Goal: Understand process/instructions

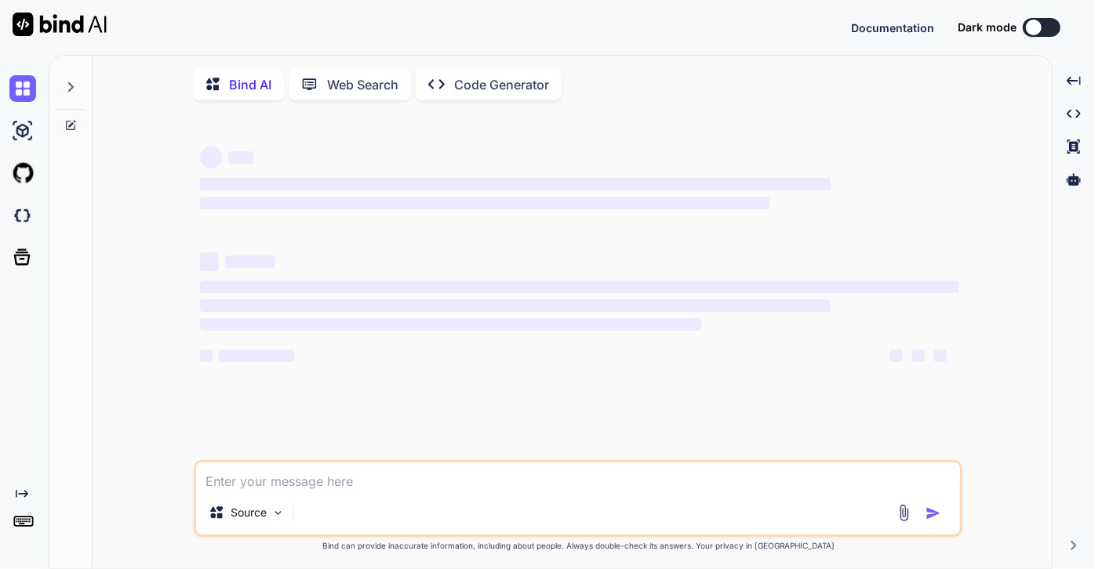
type textarea "x"
type textarea "m"
type textarea "x"
type textarea "mv"
type textarea "x"
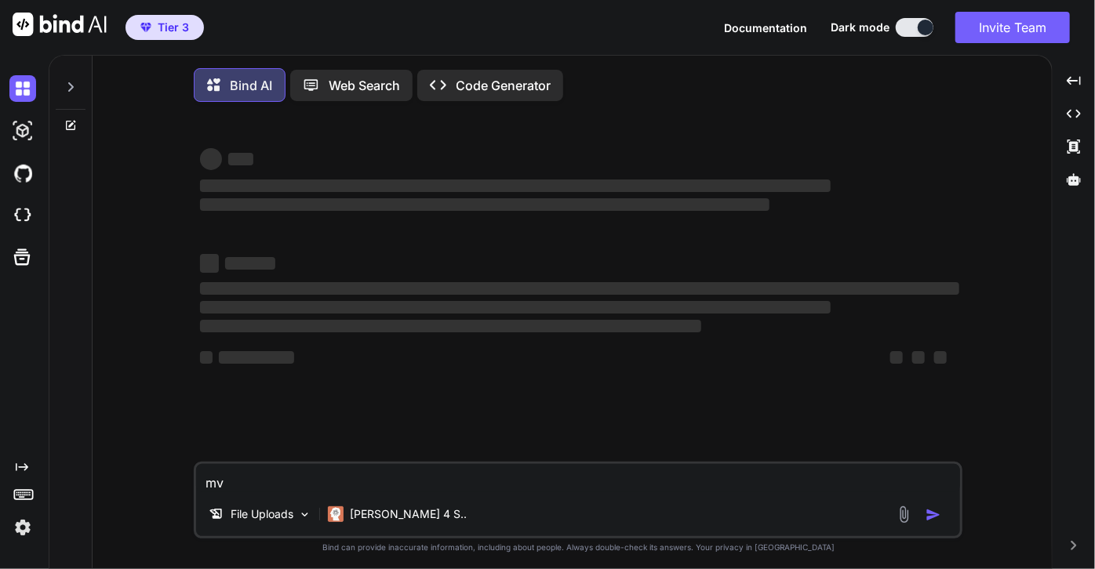
type textarea "mvn"
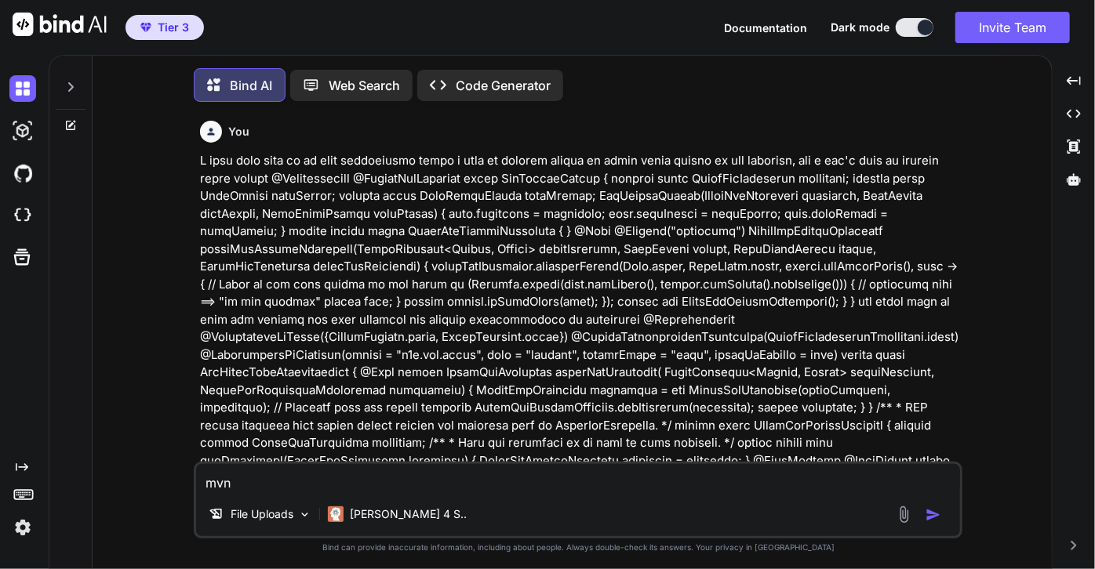
type textarea "x"
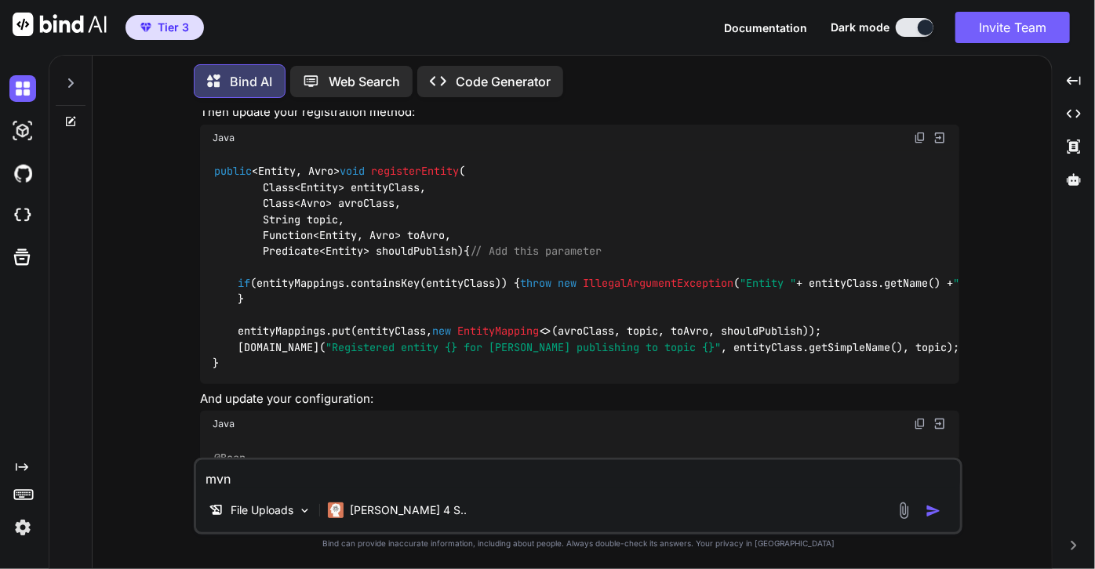
scroll to position [4907, 0]
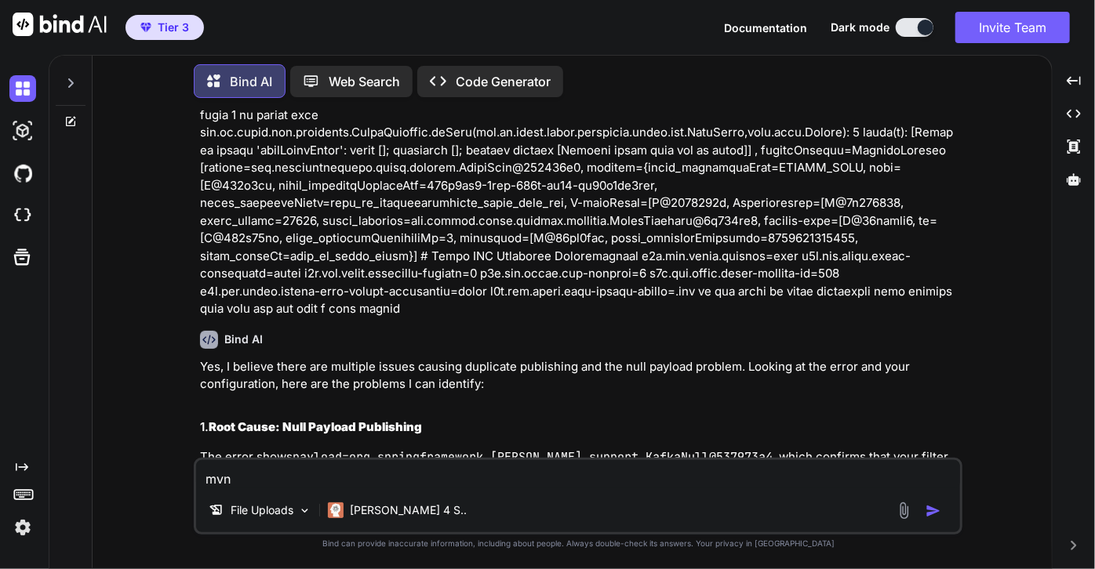
type textarea "mvnw"
type textarea "x"
type textarea "mvnw"
type textarea "x"
type textarea "mvnw ="
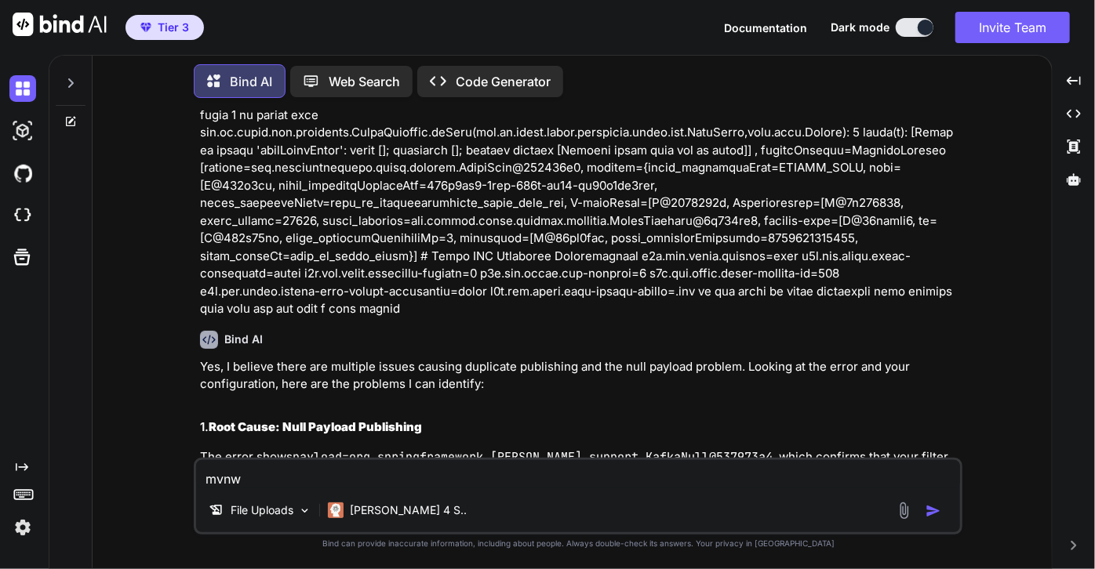
type textarea "x"
type textarea "mvnw =X"
type textarea "x"
type textarea "mvnw =X"
type textarea "x"
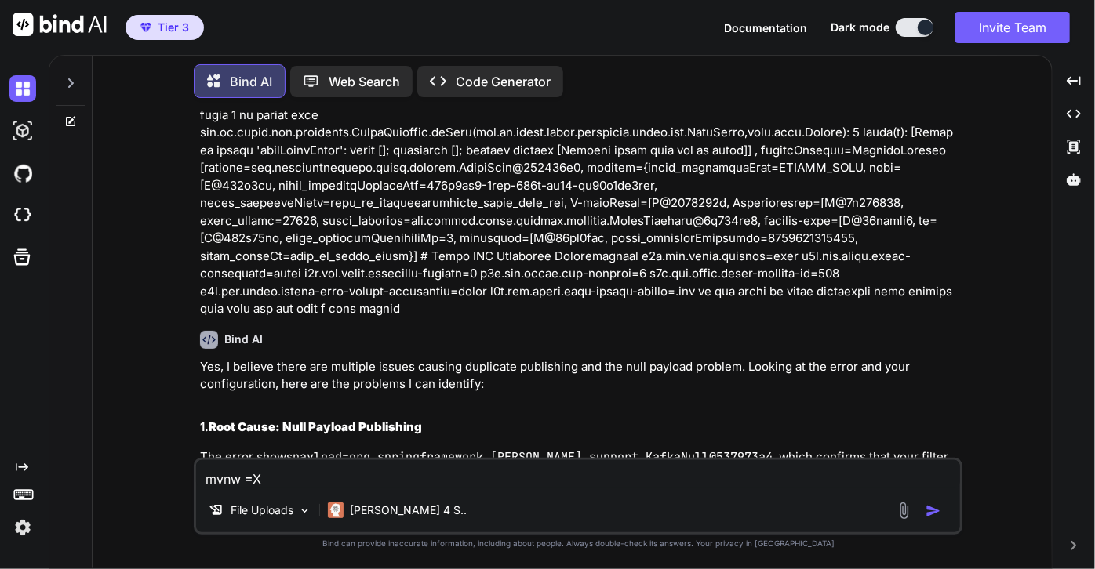
type textarea "mvnw =X"
type textarea "x"
type textarea "mvnw ="
type textarea "x"
type textarea "mvnw"
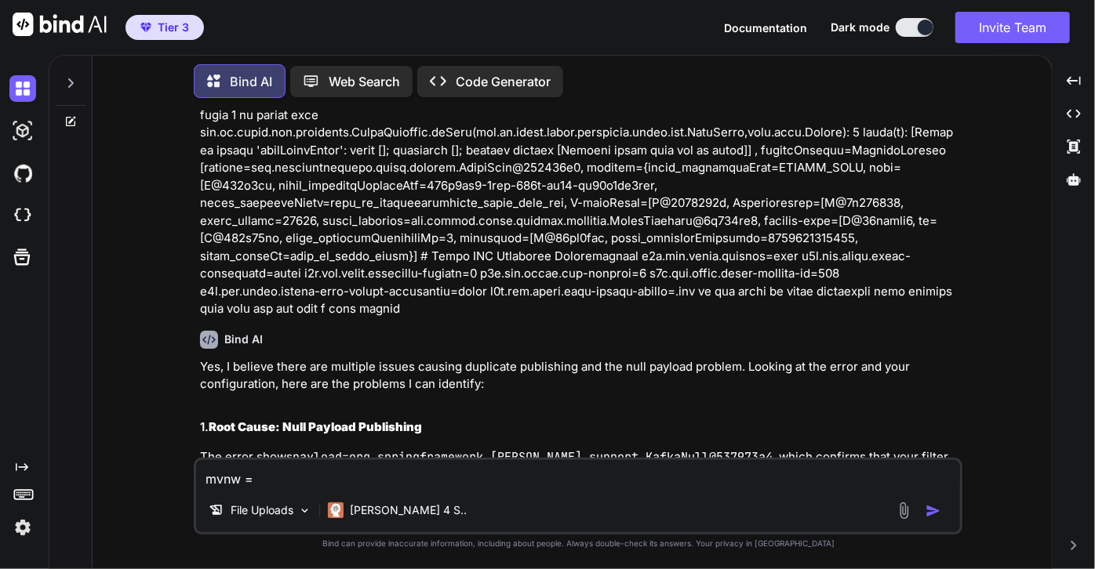
type textarea "x"
type textarea "mvnw +"
type textarea "x"
type textarea "mvnw +x"
type textarea "x"
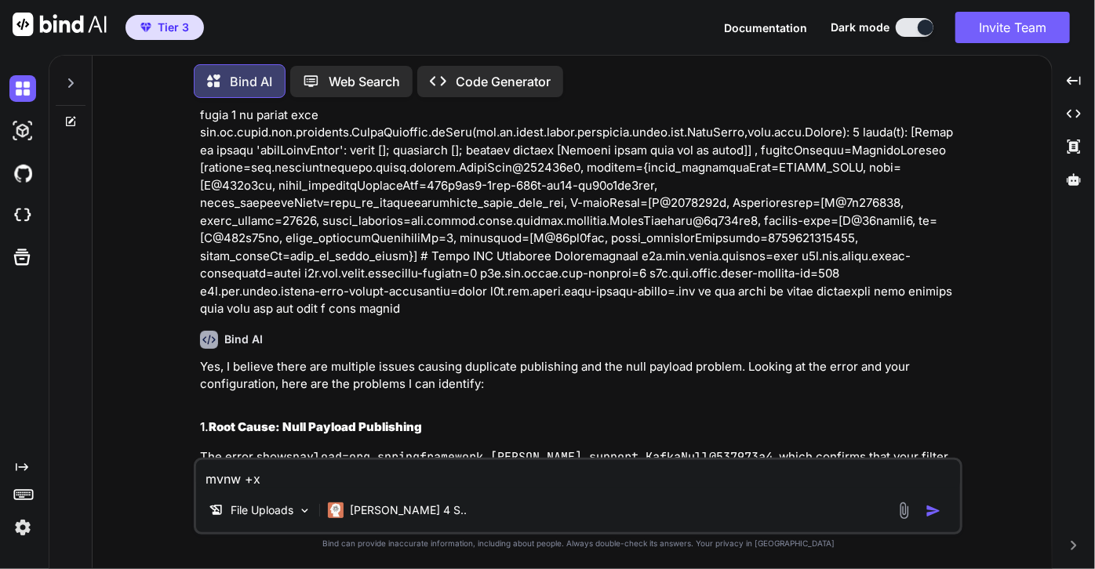
type textarea "mvnw +x"
type textarea "x"
type textarea "mvnw +x c"
type textarea "x"
type textarea "mvnw +x co"
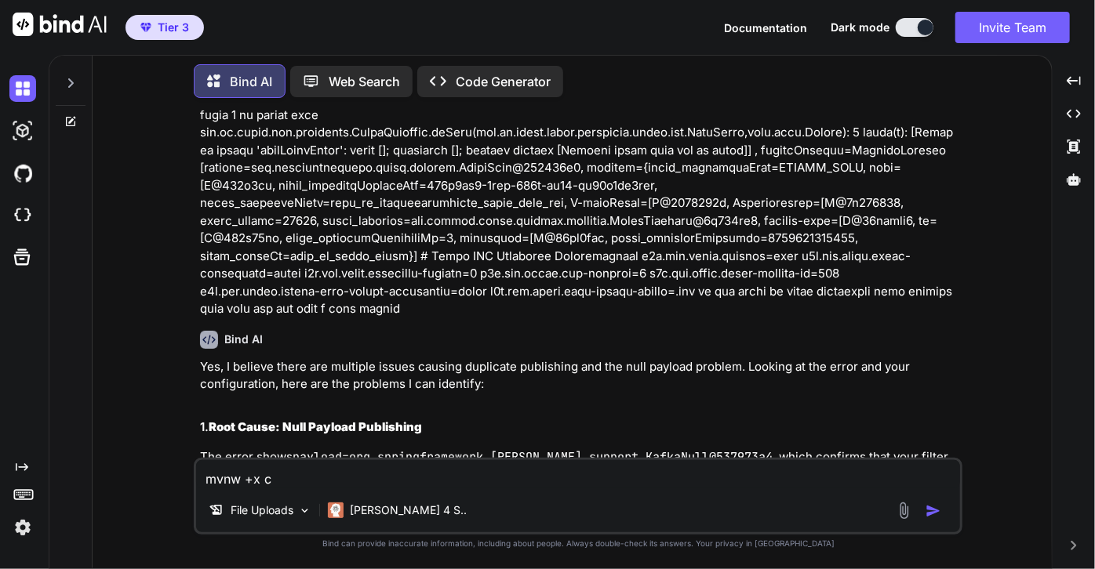
type textarea "x"
type textarea "mvnw +x com"
type textarea "x"
type textarea "mvnw +x comm"
type textarea "x"
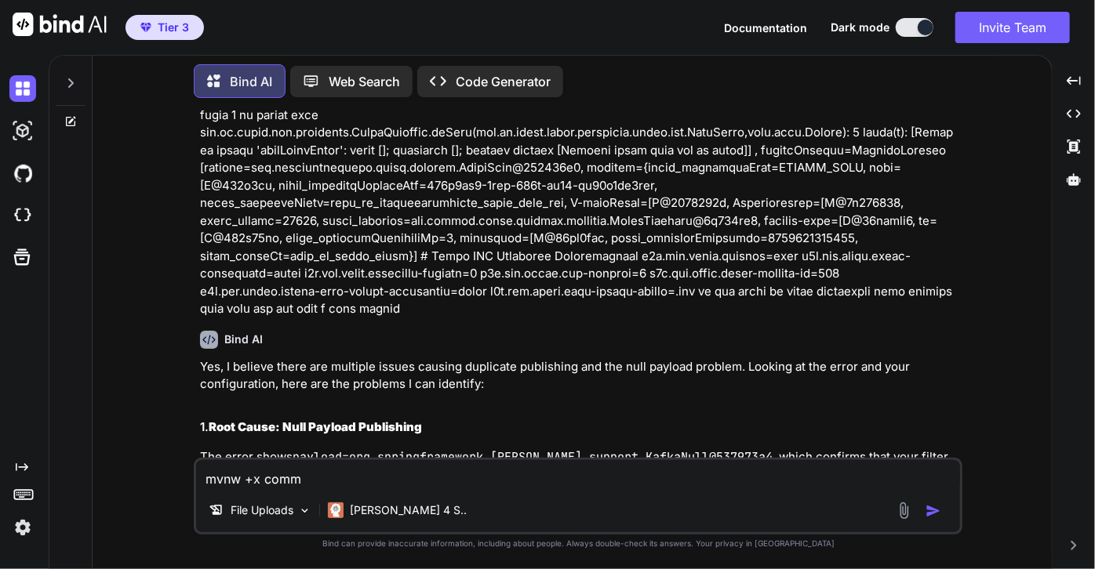
type textarea "mvnw +x comma"
type textarea "x"
type textarea "mvnw +x comman"
type textarea "x"
type textarea "mvnw +x command"
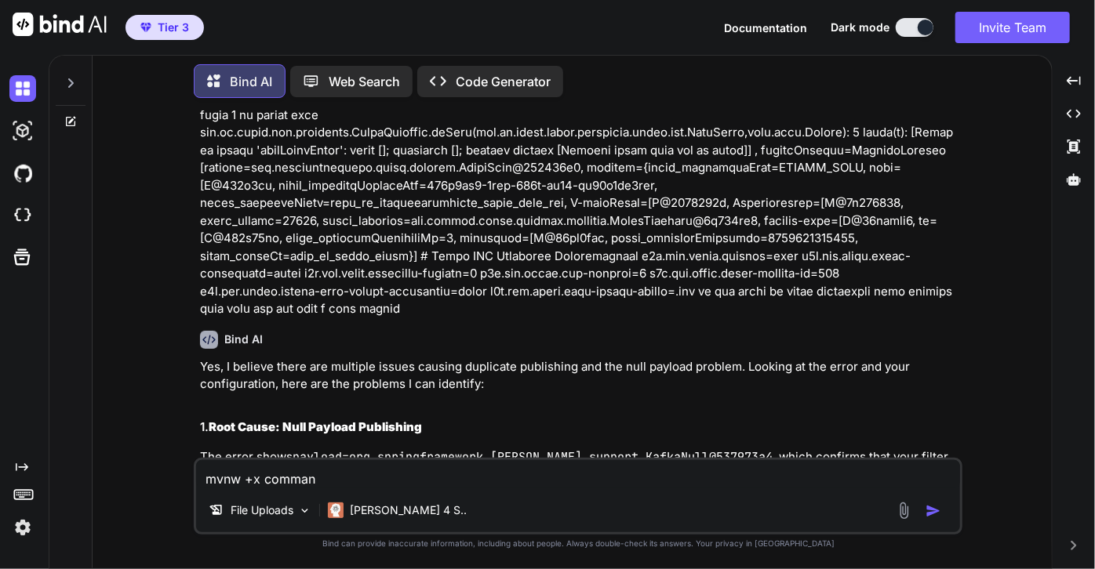
type textarea "x"
type textarea "mvnw +x command"
type textarea "x"
type textarea "mvnw +x command i"
type textarea "x"
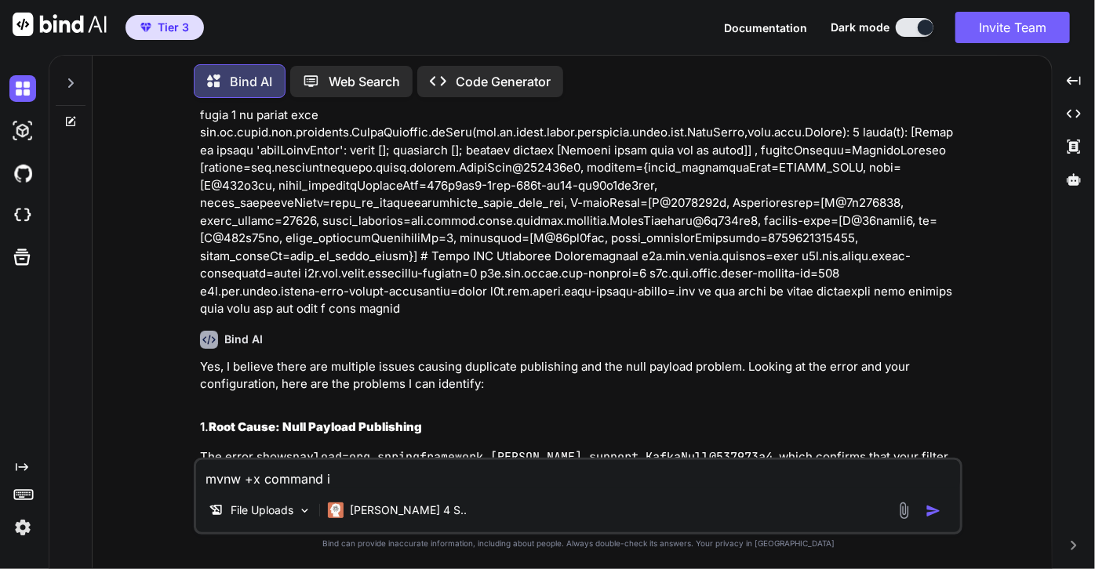
type textarea "mvnw +x command in"
type textarea "x"
type textarea "mvnw +x command in"
type textarea "x"
type textarea "mvnw +x command in w"
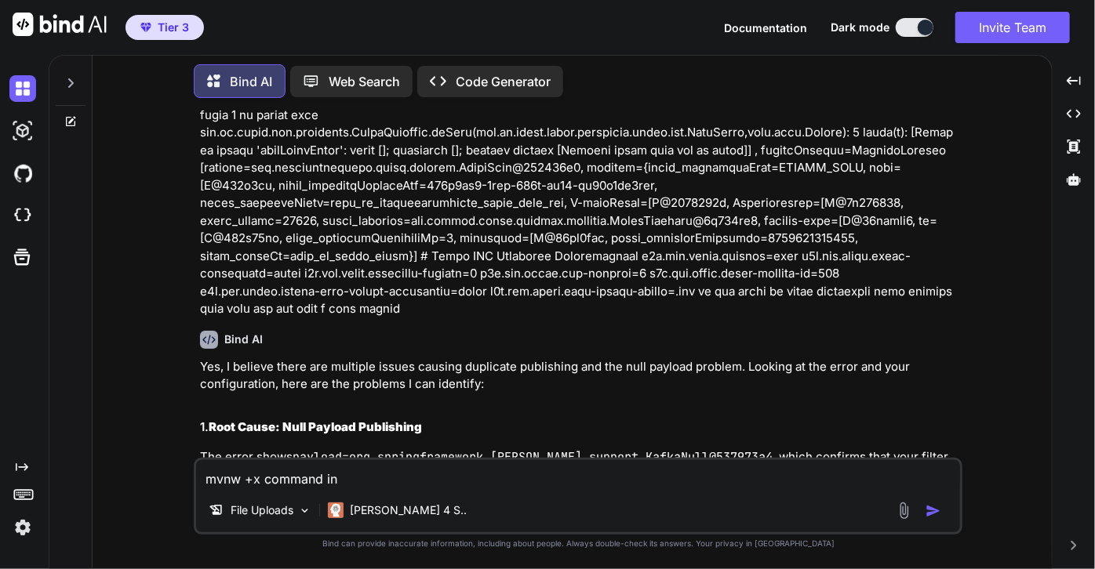
type textarea "x"
type textarea "mvnw +x command in [GEOGRAPHIC_DATA]"
type textarea "x"
type textarea "mvnw +x command in win"
type textarea "x"
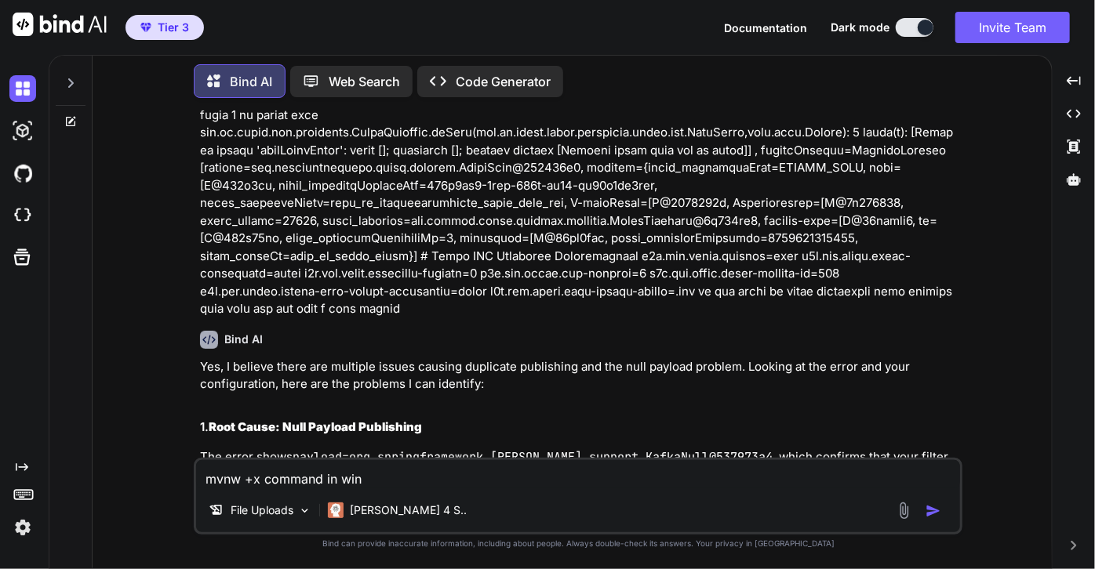
type textarea "mvnw +x command in wind"
type textarea "x"
type textarea "mvnw +x command in windo"
type textarea "x"
type textarea "mvnw +x command in window"
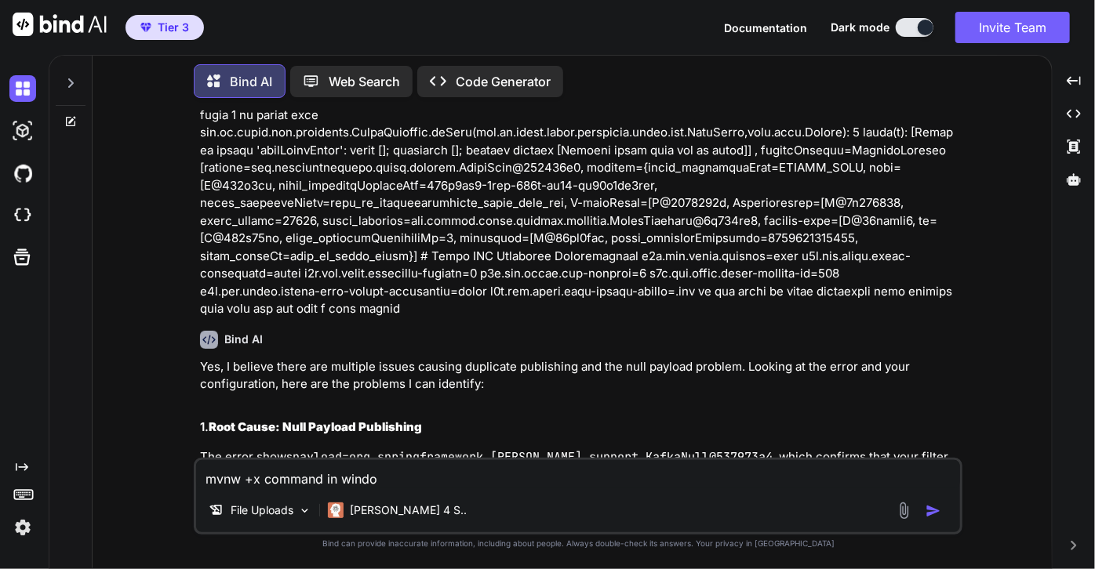
type textarea "x"
type textarea "mvnw +x command in windows"
type textarea "x"
type textarea "mvnw +x command in windows"
type textarea "x"
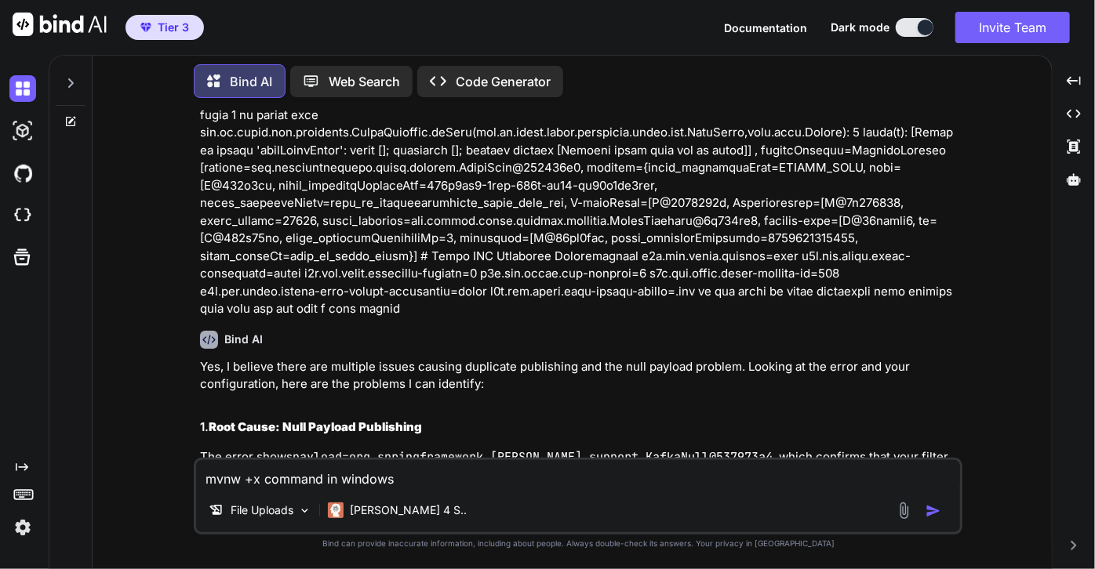
type textarea "mvnw +x command in windows t"
type textarea "x"
type textarea "mvnw +x command in windows te"
type textarea "x"
type textarea "mvnw +x command in windows ter"
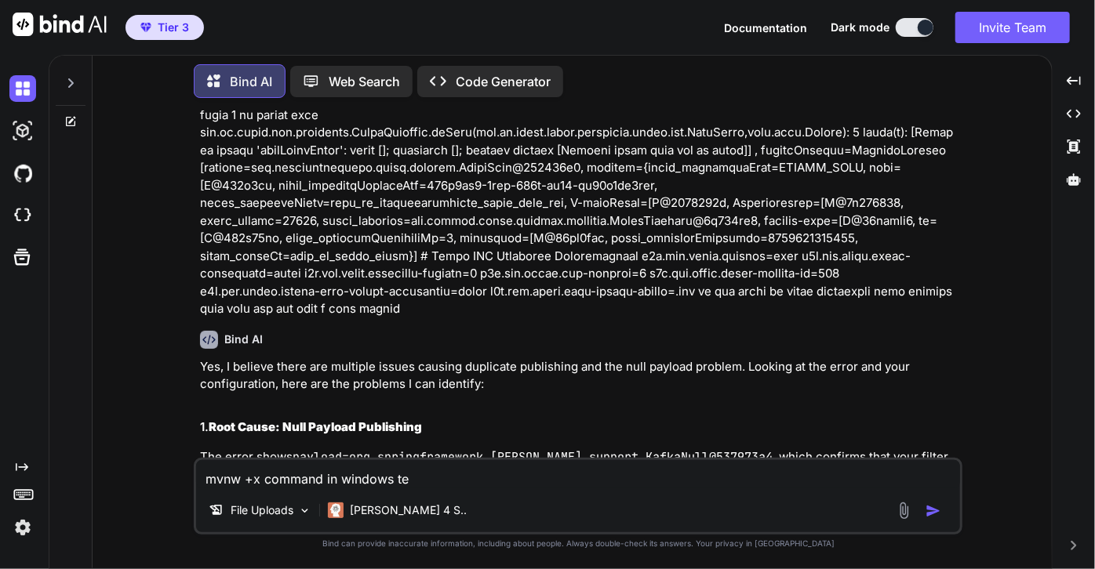
type textarea "x"
type textarea "mvnw +x command in windows term"
type textarea "x"
type textarea "mvnw +x command in windows termi"
type textarea "x"
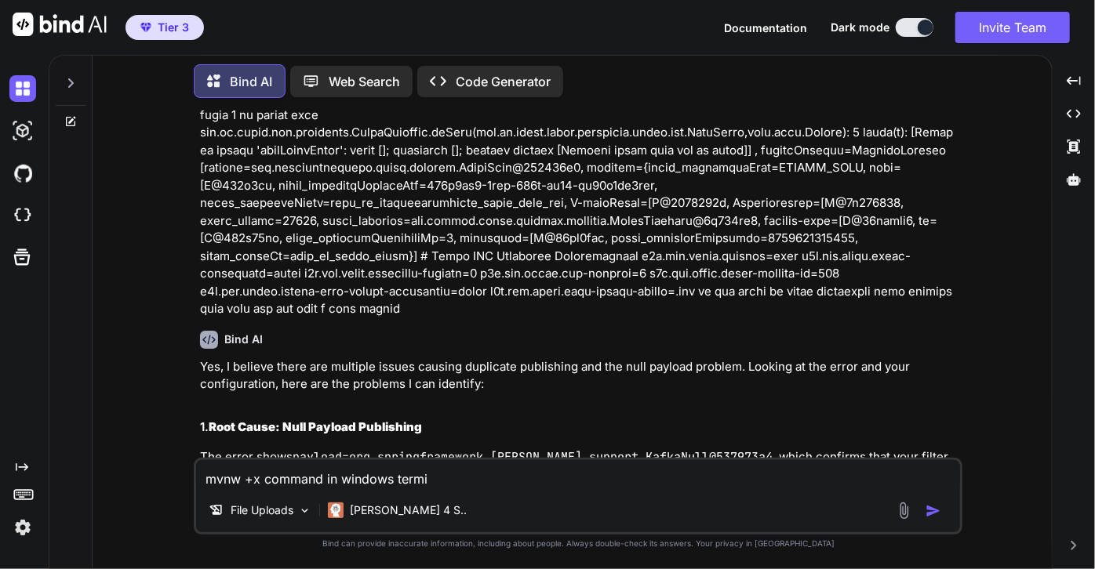
type textarea "mvnw +x command in windows termin"
type textarea "x"
type textarea "mvnw +x command in windows termina"
type textarea "x"
type textarea "mvnw +x command in windows terminal"
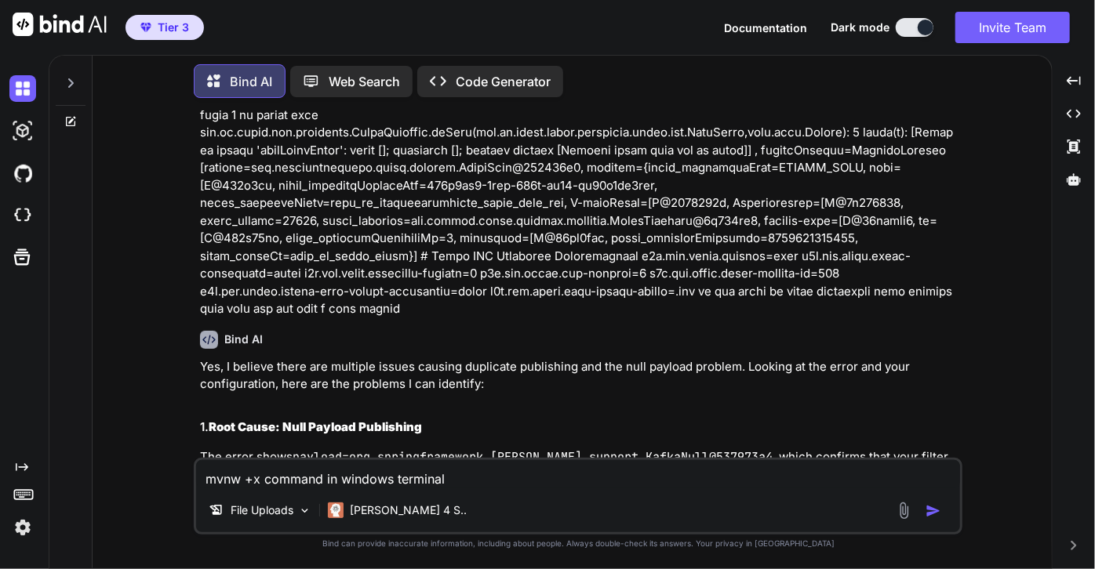
type textarea "x"
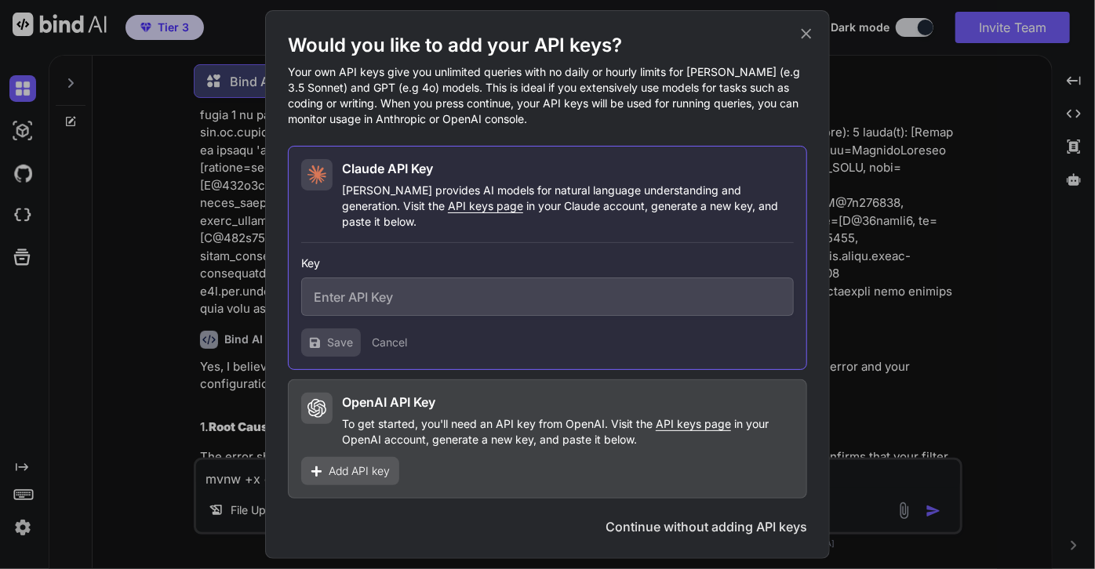
type textarea "mvnw +x command in windows terminal"
click at [684, 517] on button "Continue without adding API keys" at bounding box center [706, 526] width 202 height 19
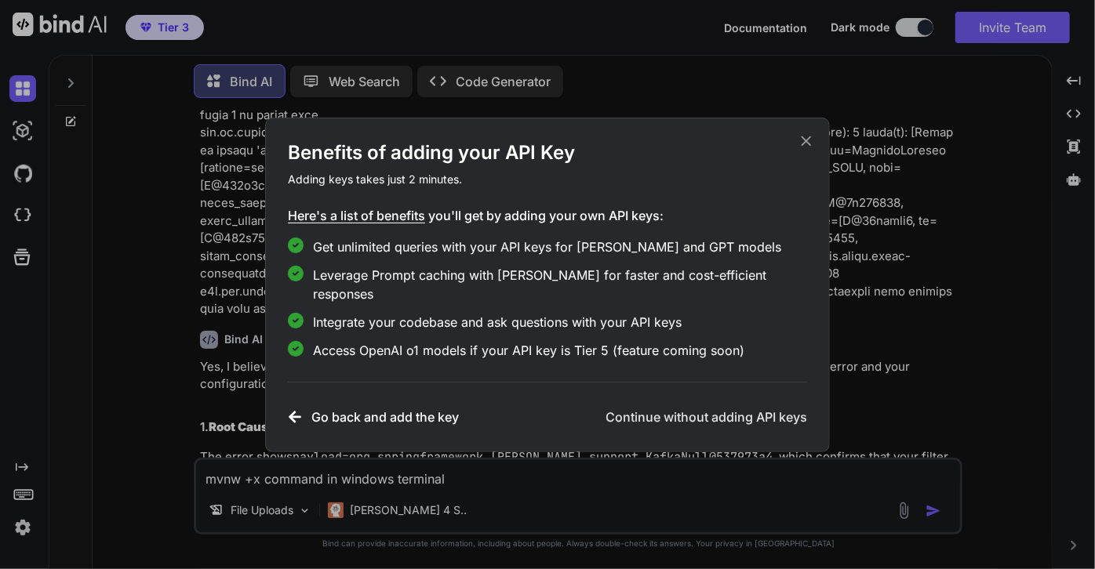
click at [729, 408] on h3 "Continue without adding API keys" at bounding box center [706, 417] width 202 height 19
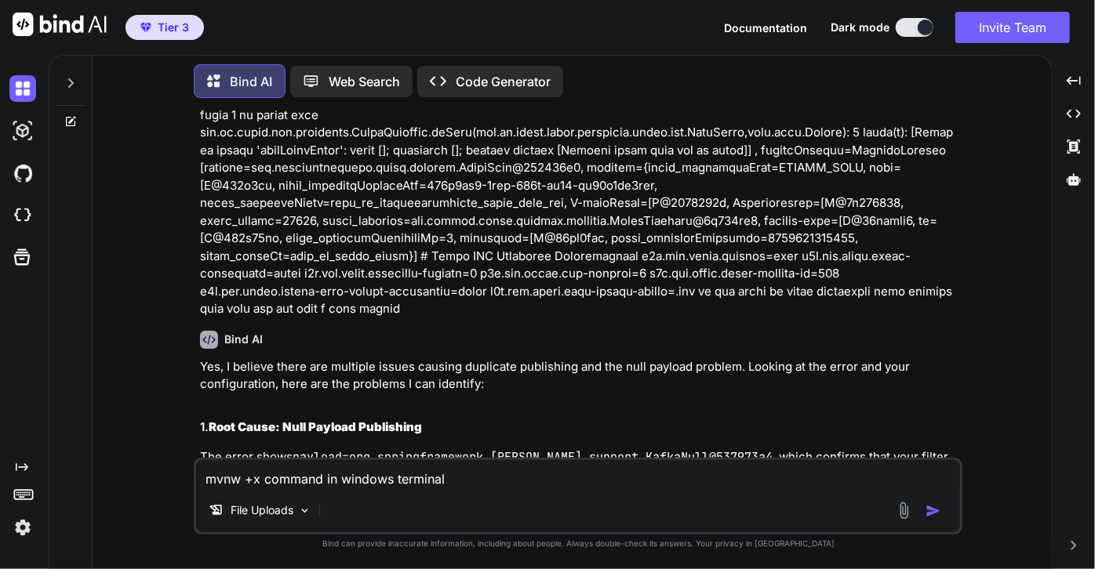
click at [504, 479] on textarea "mvnw +x command in windows terminal" at bounding box center [578, 474] width 764 height 28
type textarea "x"
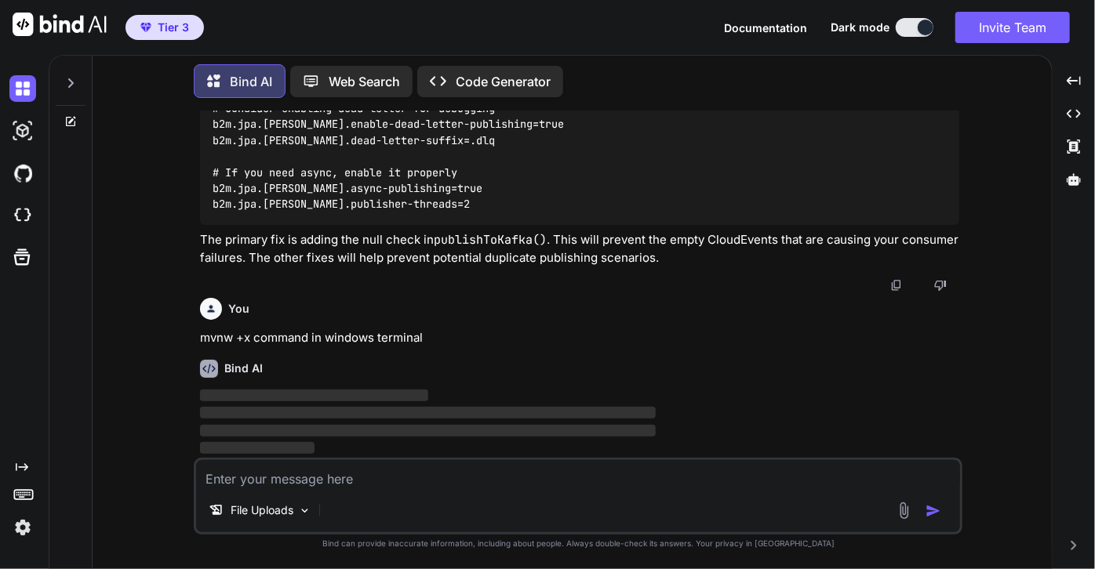
scroll to position [8437, 0]
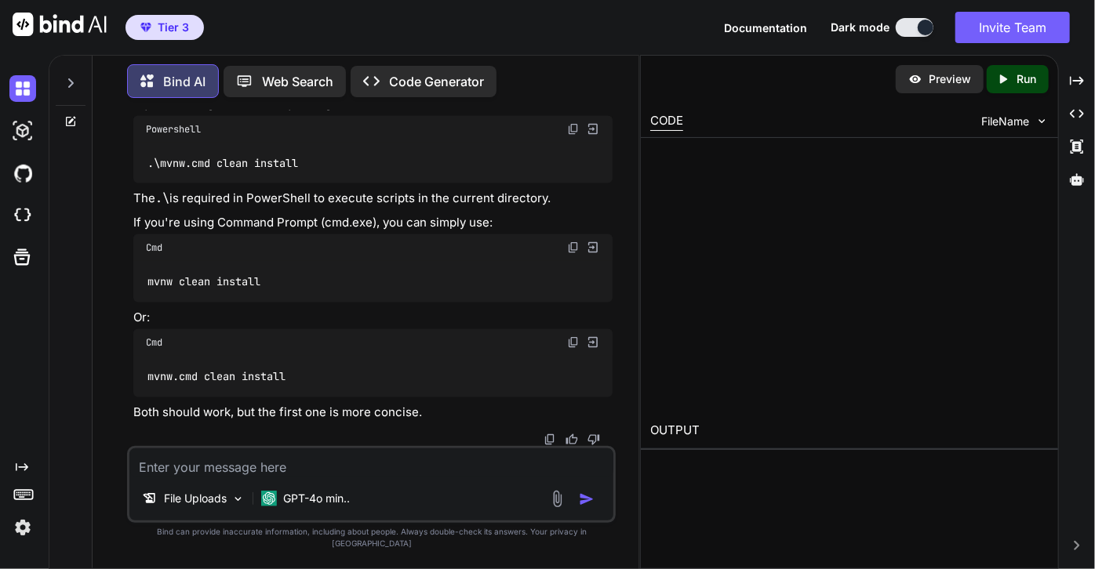
type textarea "x"
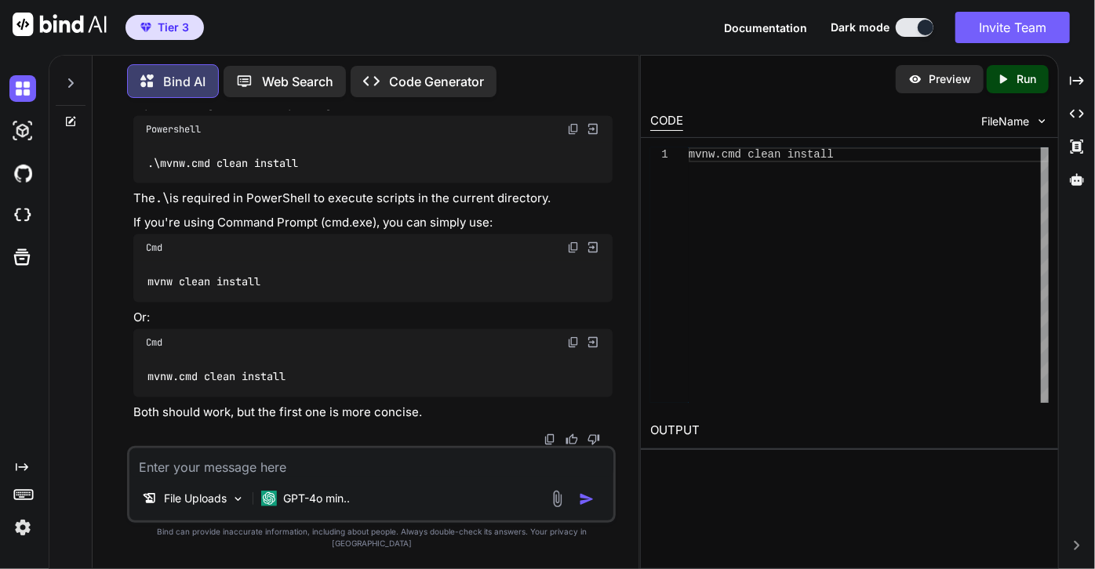
scroll to position [11124, 0]
click at [262, 475] on textarea at bounding box center [371, 462] width 484 height 28
type textarea "m"
type textarea "x"
type textarea "ma"
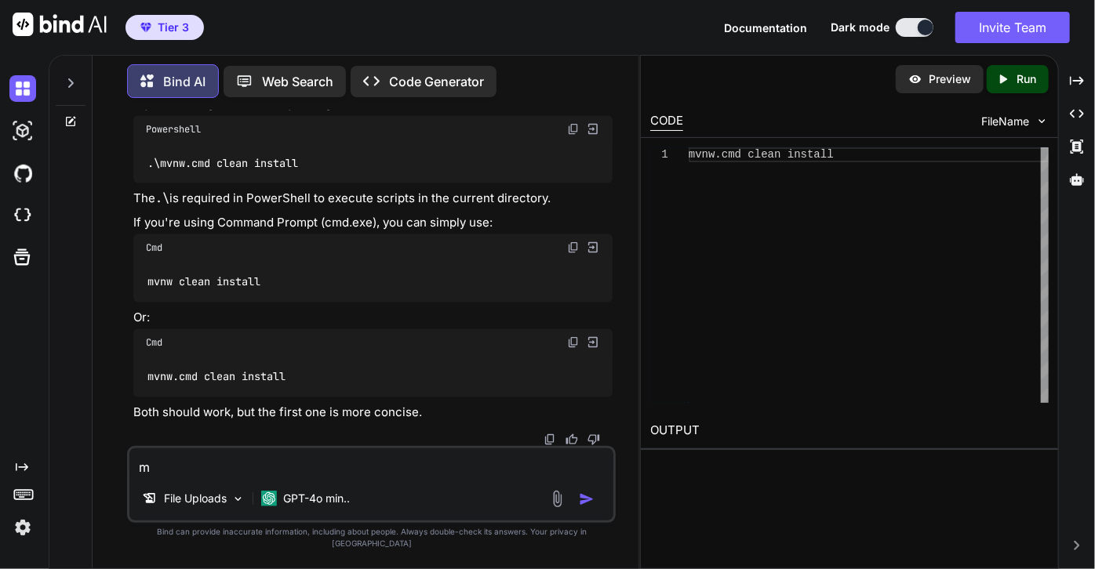
type textarea "x"
type textarea "mak"
type textarea "x"
type textarea "make"
type textarea "x"
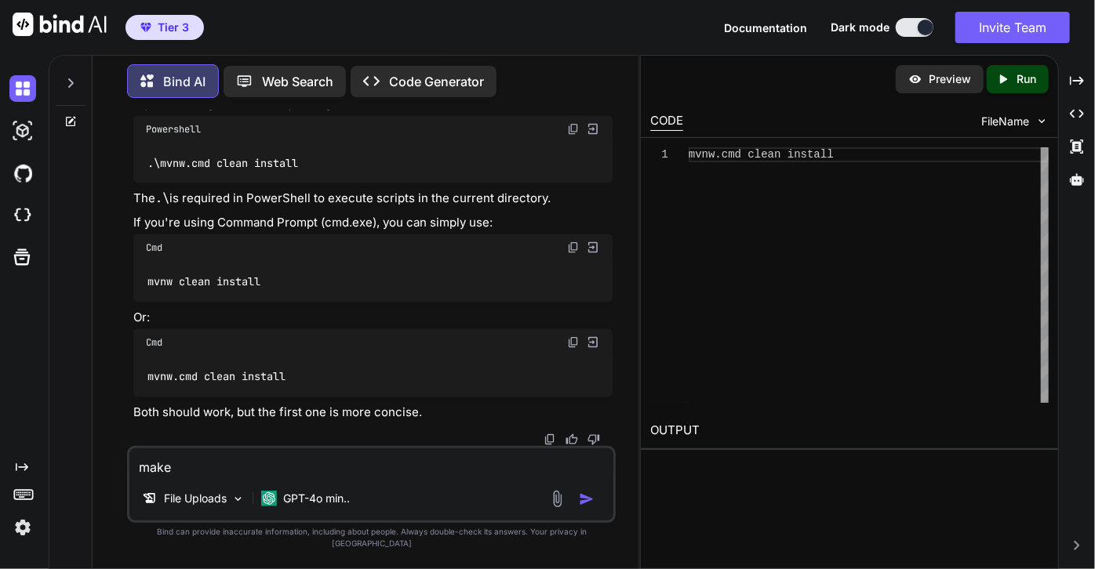
type textarea "make"
type textarea "x"
type textarea "make i"
type textarea "x"
type textarea "make it"
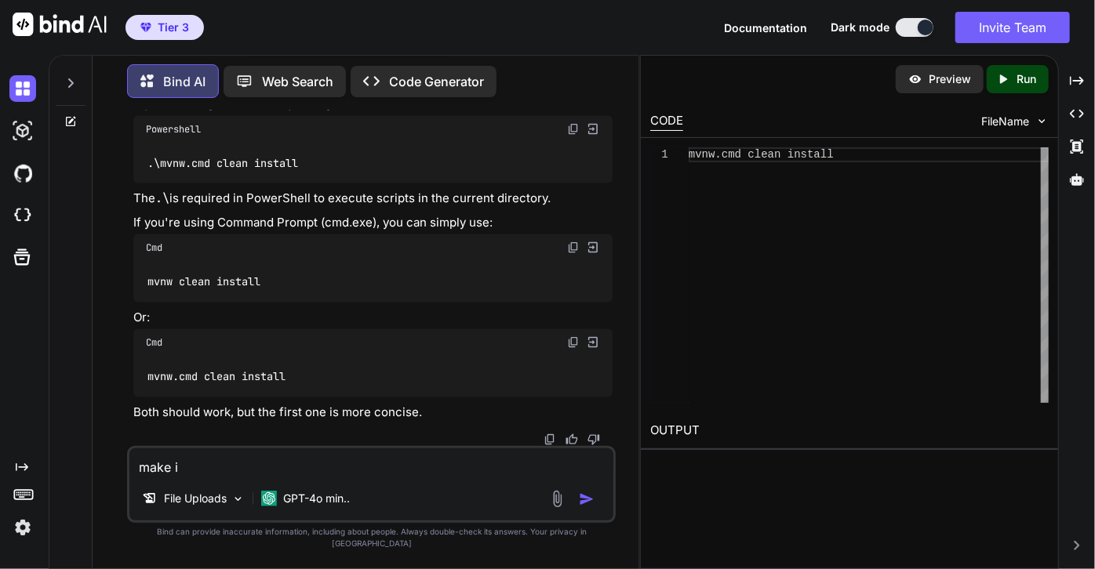
type textarea "x"
type textarea "make it"
type textarea "x"
type textarea "make it e"
type textarea "x"
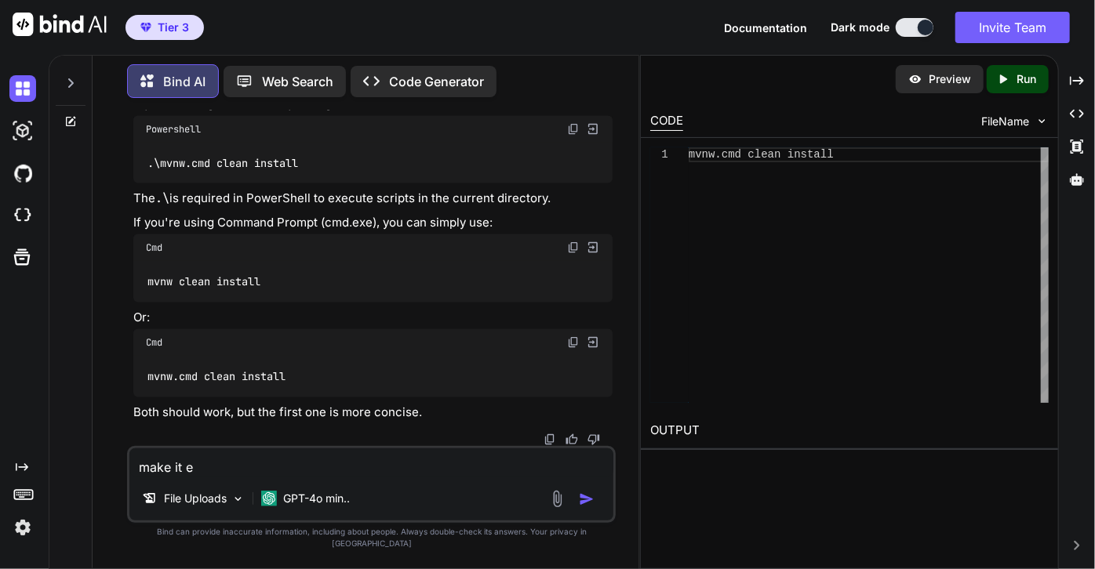
type textarea "make it ex"
type textarea "x"
type textarea "make it exe"
type textarea "x"
type textarea "make it exec"
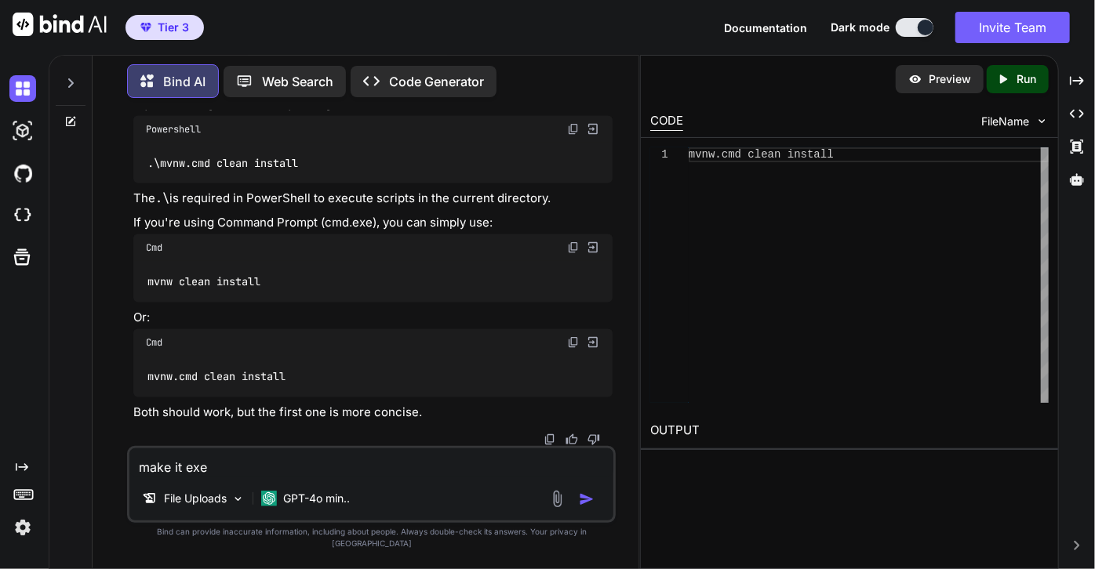
type textarea "x"
type textarea "make it execu"
type textarea "x"
type textarea "make it execut"
type textarea "x"
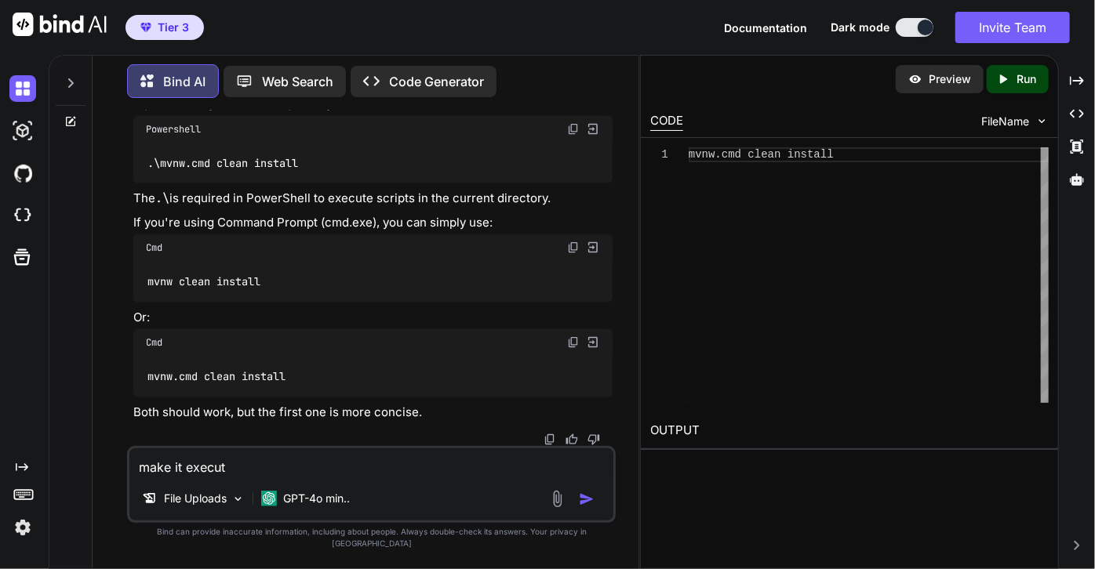
type textarea "make it executa"
type textarea "x"
type textarea "make it executal"
type textarea "x"
type textarea "make it executalb"
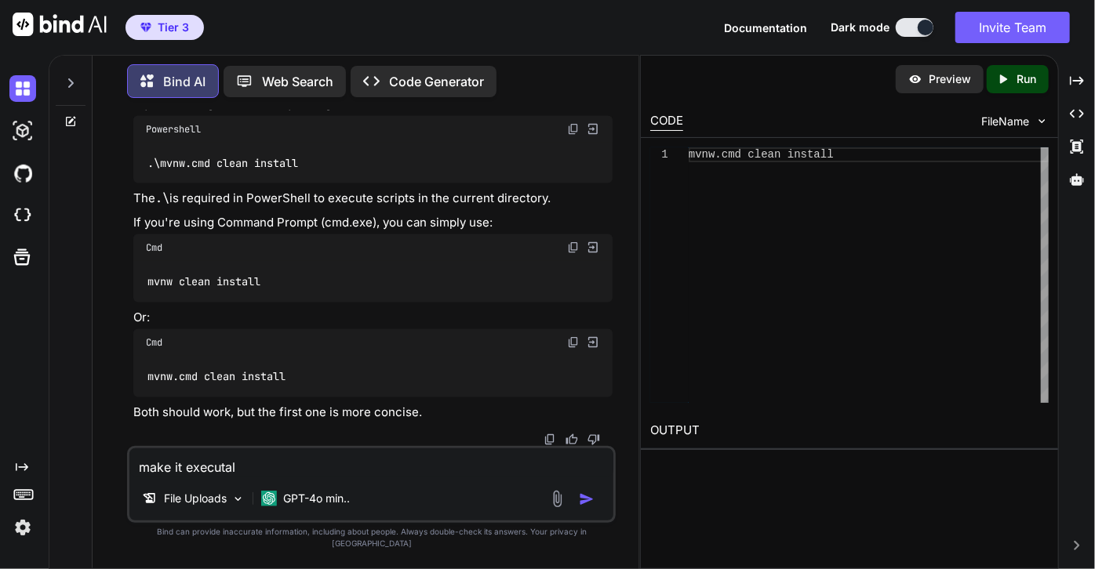
type textarea "x"
type textarea "make it executal"
type textarea "x"
type textarea "make it executa"
type textarea "x"
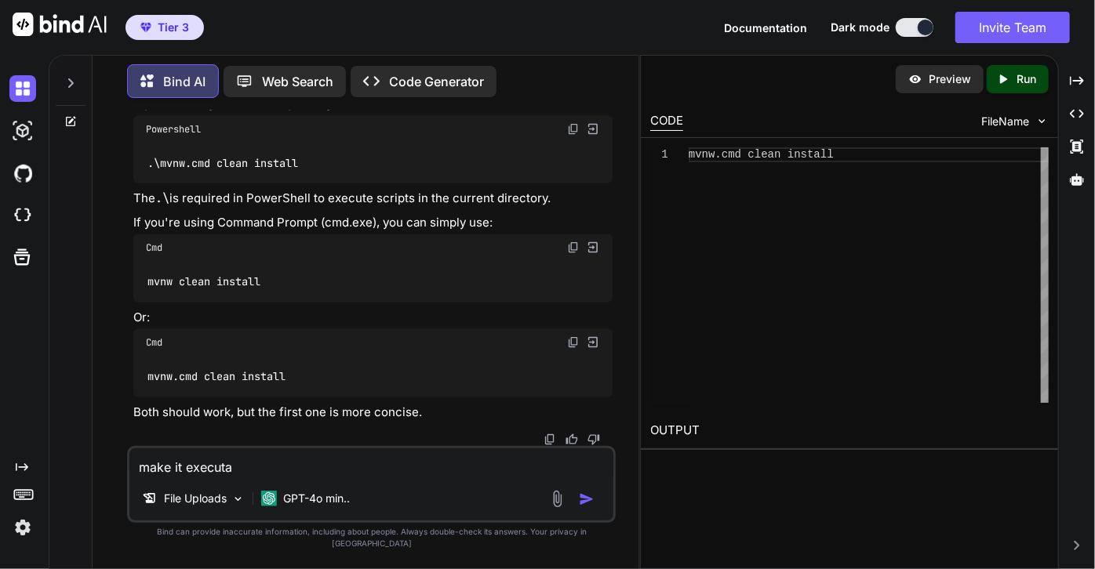
type textarea "make it executab"
type textarea "x"
type textarea "make it executabl"
type textarea "x"
type textarea "make it executable"
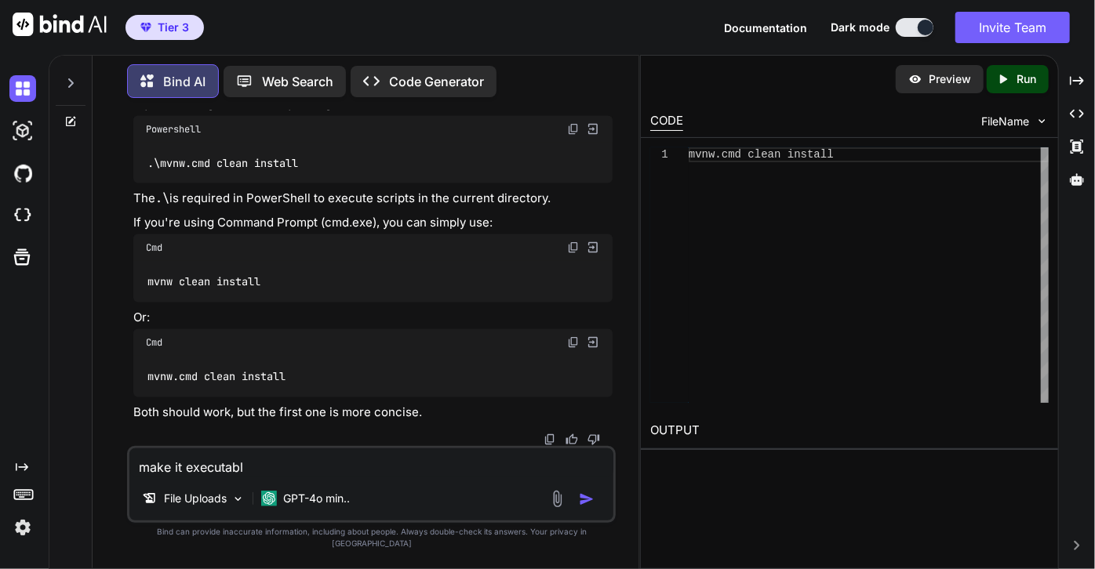
type textarea "x"
type textarea "make it executable"
type textarea "x"
type textarea "make it executable p"
type textarea "x"
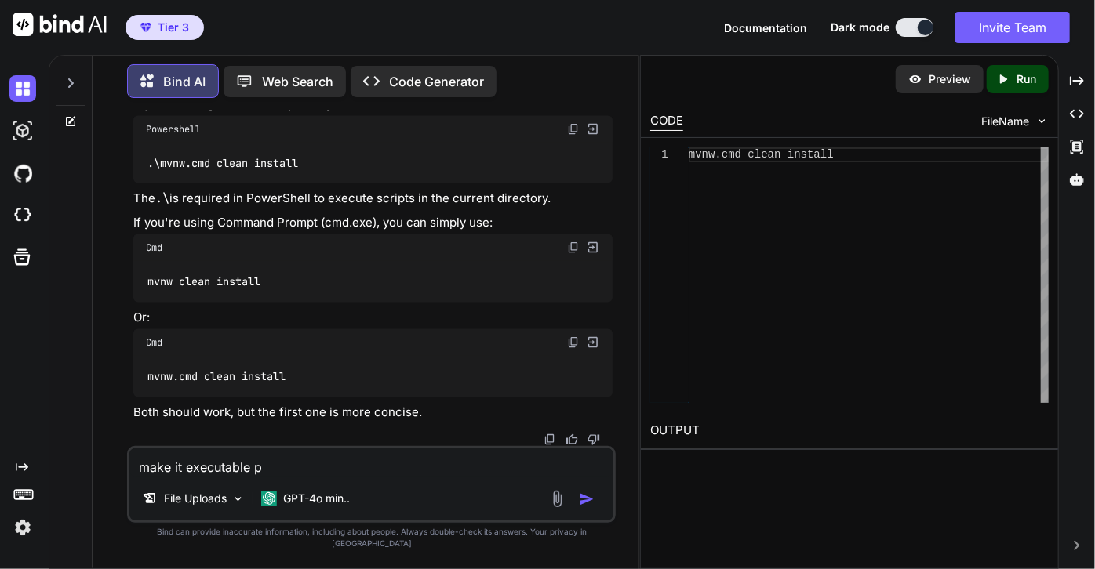
type textarea "make it executable pe"
type textarea "x"
type textarea "make it executable per"
type textarea "x"
type textarea "make it executable perm"
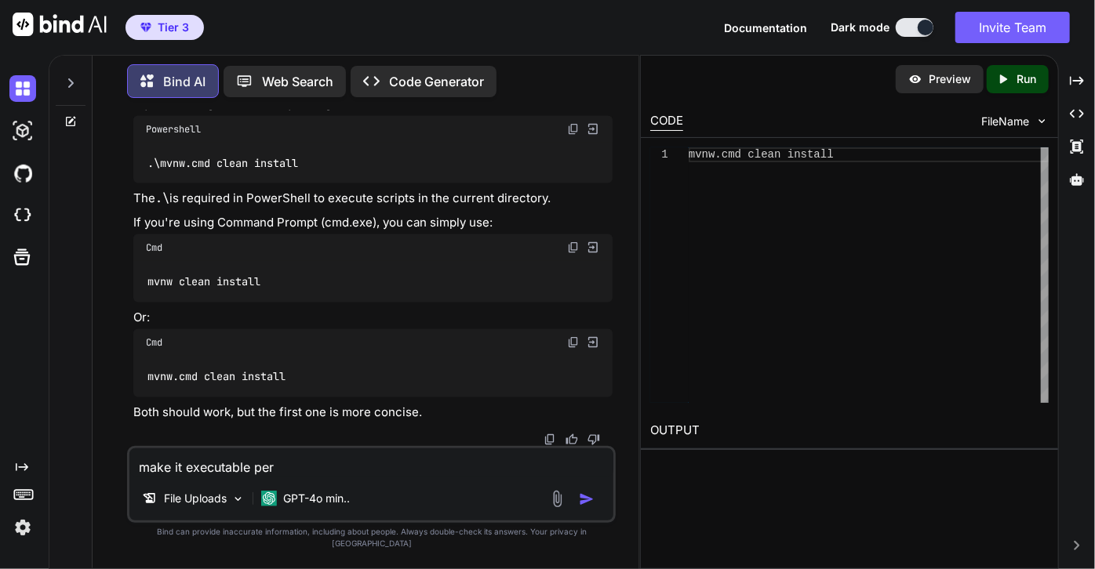
type textarea "x"
type textarea "make it executable permi"
type textarea "x"
type textarea "make it executable permis"
type textarea "x"
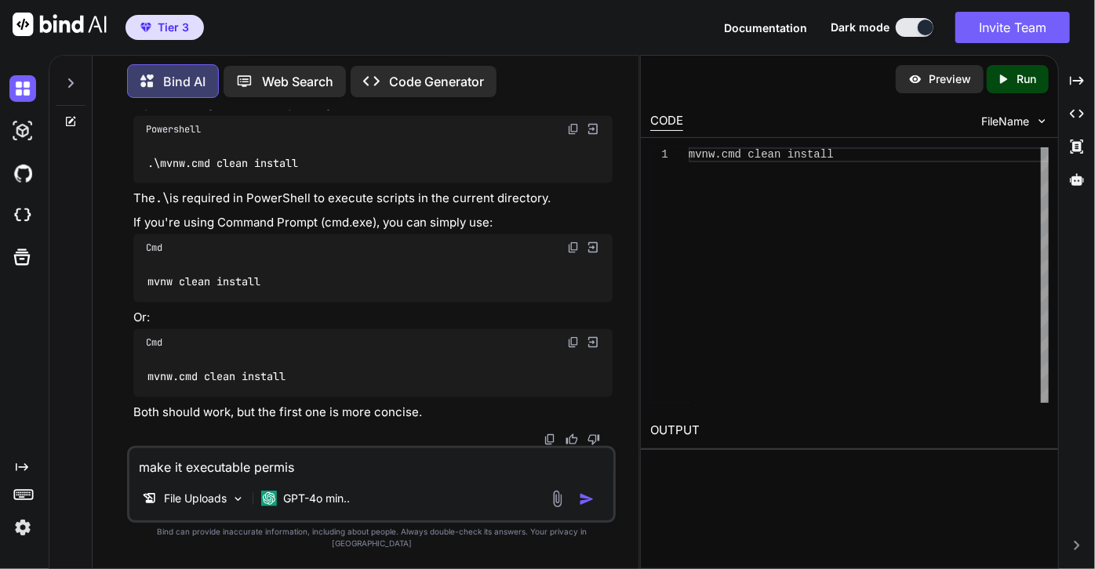
type textarea "make it executable permiss"
type textarea "x"
type textarea "make it executable permissi"
type textarea "x"
type textarea "make it executable permissio"
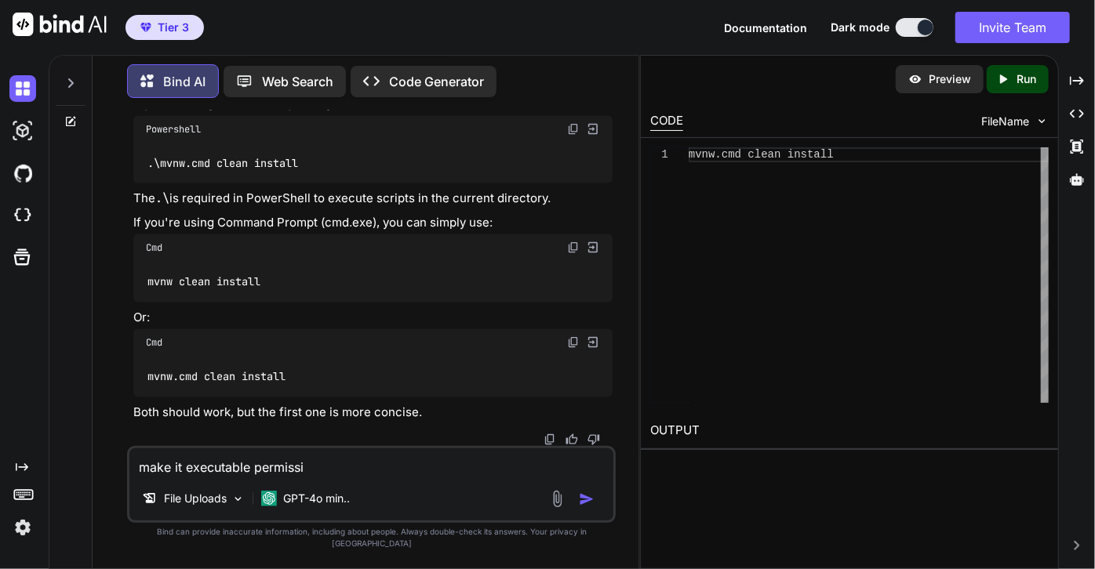
type textarea "x"
type textarea "make it executable permission"
type textarea "x"
type textarea "make it executable permissions"
type textarea "x"
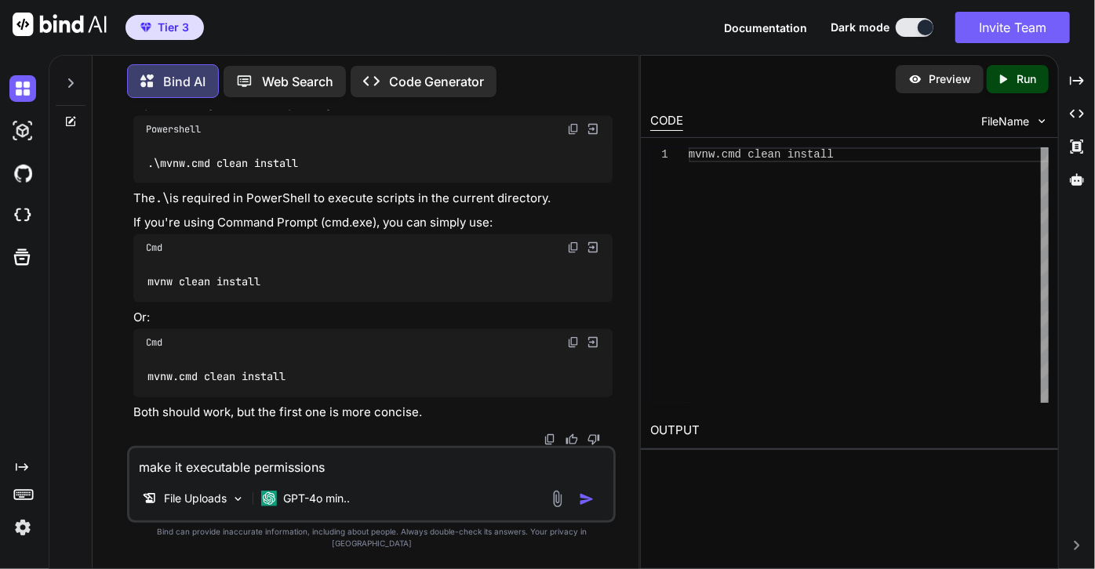
type textarea "make it executable permissions"
type textarea "x"
type textarea "make it executable permissions +"
type textarea "x"
type textarea "make it executable permissions +x"
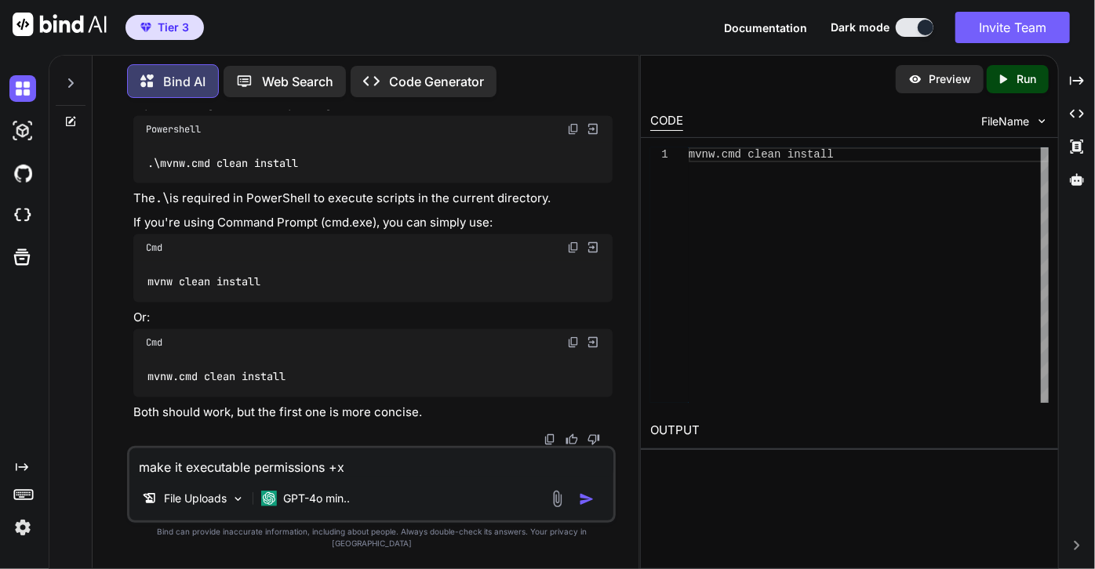
type textarea "x"
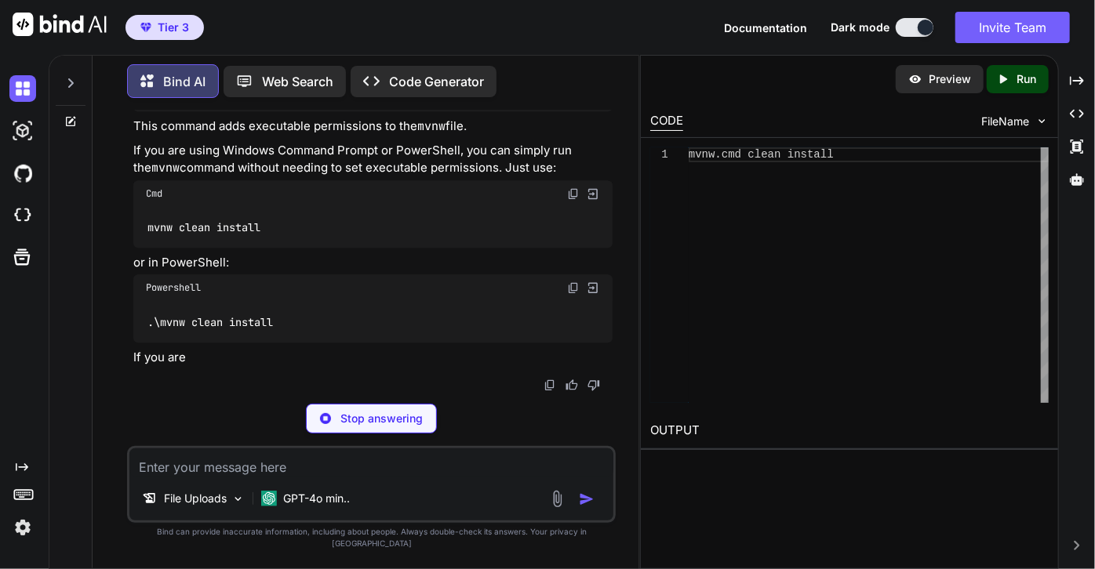
scroll to position [11737, 0]
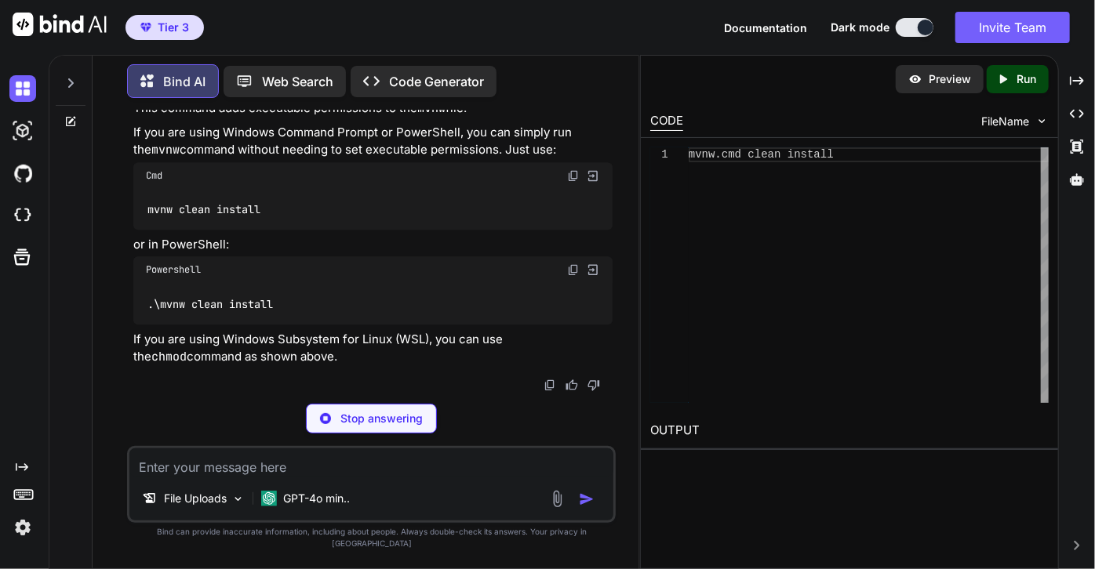
type textarea "x"
type textarea "chmod +x mvnw"
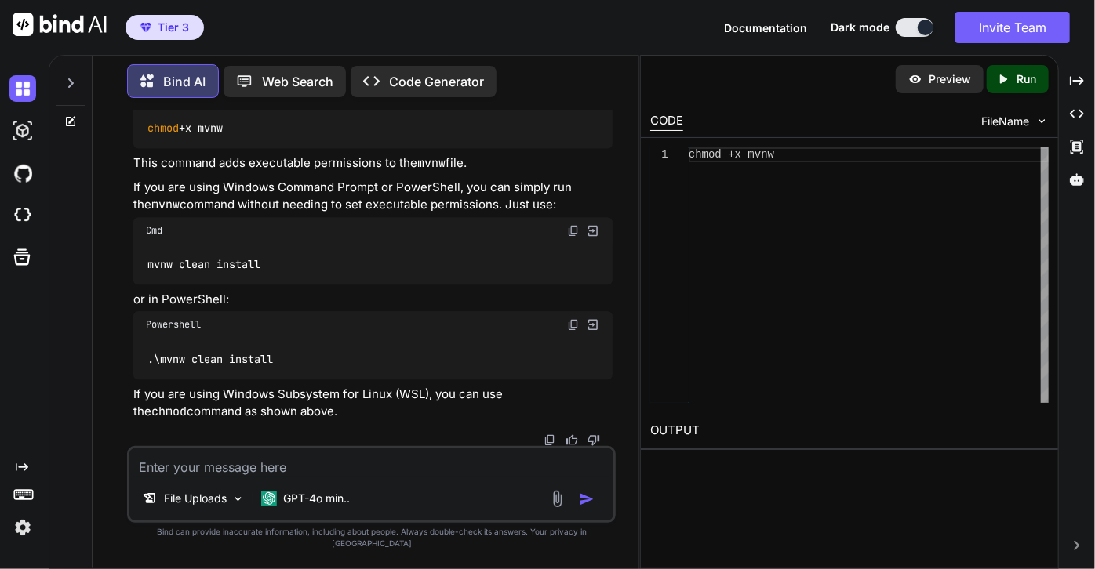
scroll to position [11633, 0]
click at [573, 100] on img at bounding box center [573, 94] width 13 height 13
